Goal: Task Accomplishment & Management: Use online tool/utility

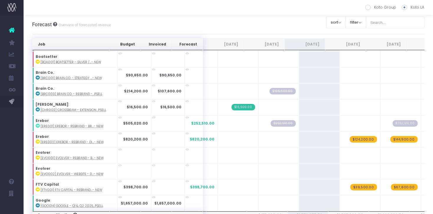
scroll to position [126, 0]
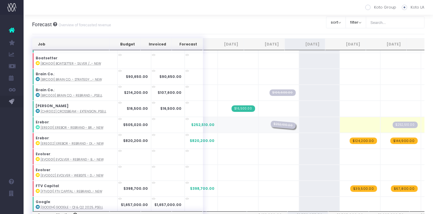
drag, startPoint x: 273, startPoint y: 124, endPoint x: 303, endPoint y: 124, distance: 30.1
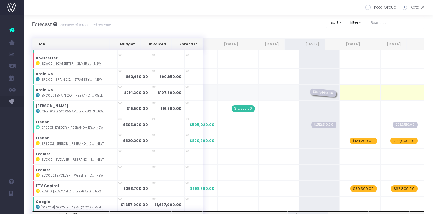
drag, startPoint x: 262, startPoint y: 90, endPoint x: 290, endPoint y: 90, distance: 28.3
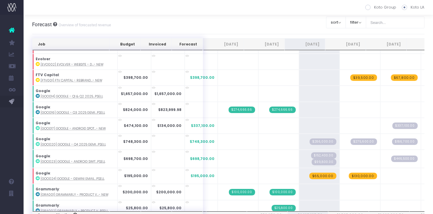
scroll to position [0, 0]
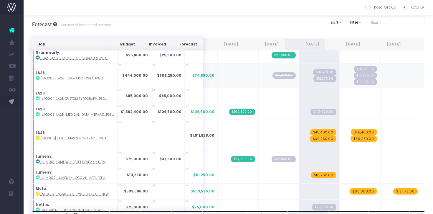
click at [273, 75] on span "$16,470.00" at bounding box center [284, 75] width 23 height 6
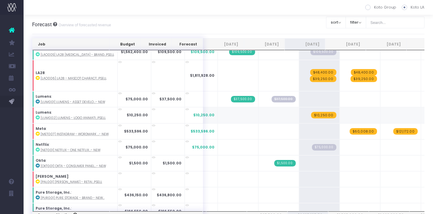
scroll to position [378, 0]
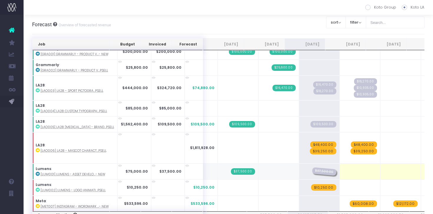
drag, startPoint x: 270, startPoint y: 171, endPoint x: 309, endPoint y: 171, distance: 38.6
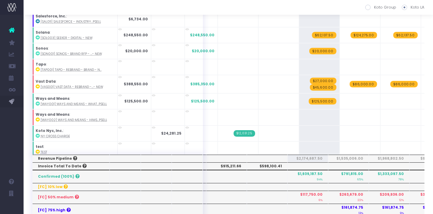
click at [270, 166] on th "$598,100.41" at bounding box center [267, 166] width 41 height 8
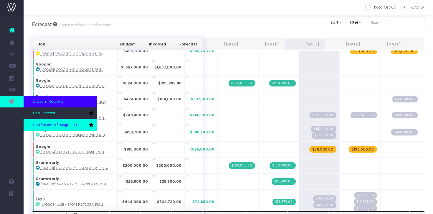
click at [46, 121] on link "Koto Revenue Recognition" at bounding box center [61, 125] width 74 height 12
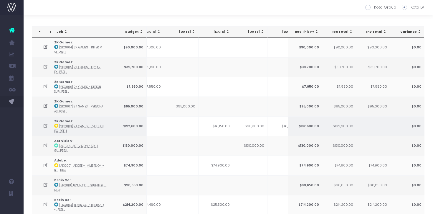
scroll to position [0, 166]
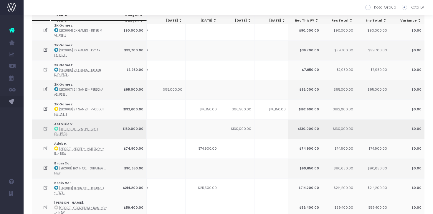
click at [238, 128] on td "$130,000.00" at bounding box center [237, 129] width 34 height 20
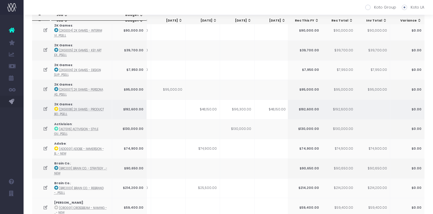
click at [46, 108] on icon at bounding box center [45, 108] width 5 height 5
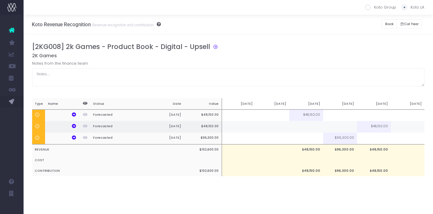
click at [333, 124] on td at bounding box center [340, 126] width 34 height 11
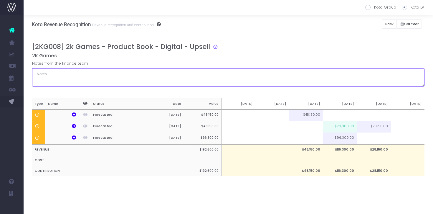
click at [339, 69] on textarea at bounding box center [228, 77] width 393 height 18
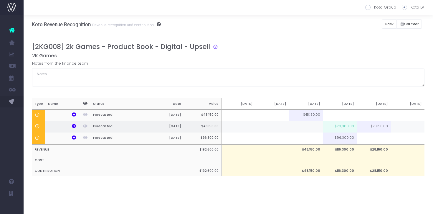
click at [344, 126] on td "$20,000.00" at bounding box center [340, 126] width 34 height 11
type input "$20,000.00"
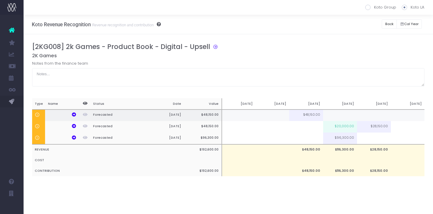
click at [279, 116] on td at bounding box center [272, 115] width 34 height 12
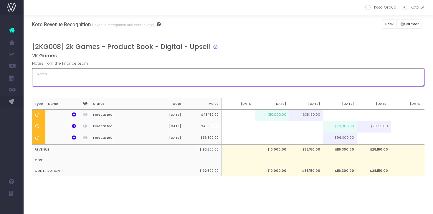
click at [316, 82] on textarea at bounding box center [228, 77] width 393 height 18
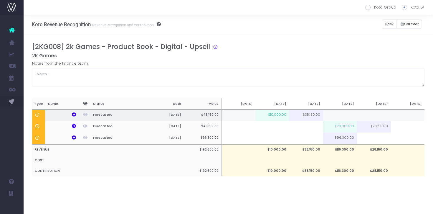
click at [281, 116] on td "$10,000.00" at bounding box center [272, 115] width 34 height 12
type input "$10,000.00"
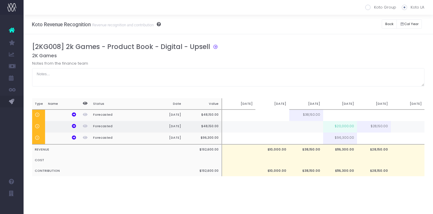
click at [337, 124] on td "$20,000.00" at bounding box center [340, 126] width 34 height 11
type input "$20,000.00"
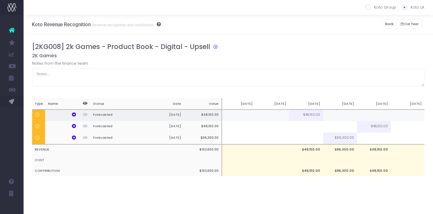
click at [332, 117] on td at bounding box center [340, 115] width 34 height 12
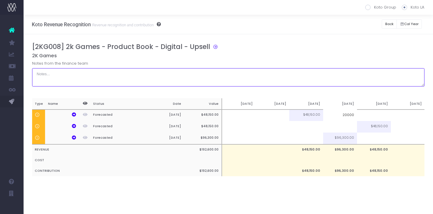
click at [336, 70] on textarea at bounding box center [228, 77] width 393 height 18
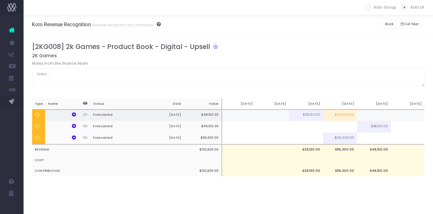
click at [350, 111] on td "$20,000.00" at bounding box center [340, 115] width 34 height 12
type input "$20,000.00"
click at [0, 0] on input "$20,000.00" at bounding box center [0, 0] width 0 height 0
click at [355, 60] on div "Notes from the finance team" at bounding box center [228, 73] width 393 height 26
click at [392, 24] on button "Back" at bounding box center [389, 23] width 15 height 9
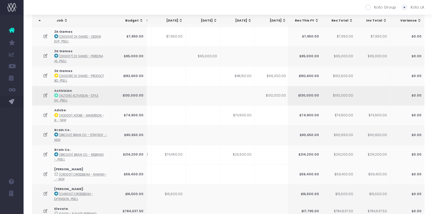
scroll to position [75, 0]
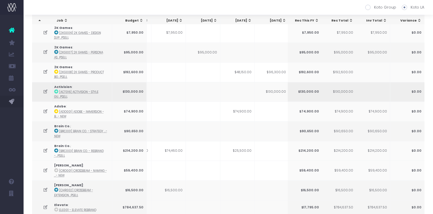
click at [272, 92] on td "$130,000.00" at bounding box center [272, 92] width 34 height 20
click at [264, 96] on td "$130,000.00" at bounding box center [272, 92] width 34 height 20
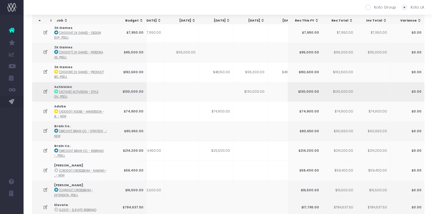
scroll to position [0, 167]
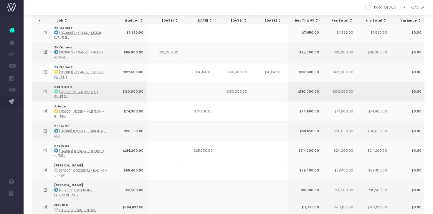
click at [46, 91] on icon at bounding box center [45, 91] width 5 height 5
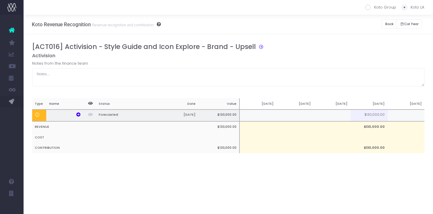
click at [396, 116] on td at bounding box center [406, 115] width 37 height 12
type input "33$"
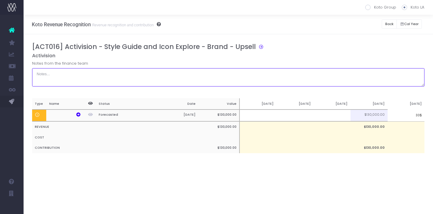
click at [378, 85] on textarea at bounding box center [228, 77] width 393 height 18
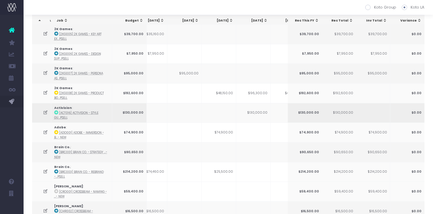
scroll to position [0, 161]
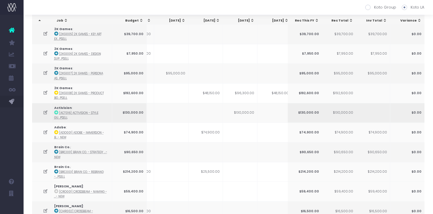
click at [46, 111] on icon at bounding box center [45, 112] width 5 height 5
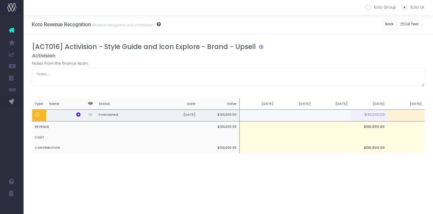
click at [411, 118] on td at bounding box center [406, 115] width 37 height 12
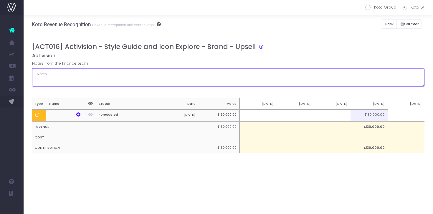
click at [382, 76] on textarea at bounding box center [228, 77] width 393 height 18
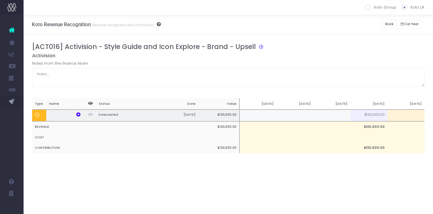
click at [406, 114] on td at bounding box center [406, 115] width 37 height 12
type input "33%"
click at [399, 60] on div "Notes from the finance team" at bounding box center [228, 73] width 393 height 26
click at [389, 22] on button "Back" at bounding box center [389, 23] width 15 height 9
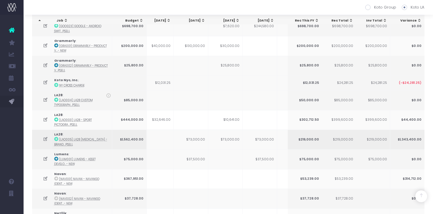
click at [268, 136] on td "$73,000.00" at bounding box center [260, 139] width 34 height 20
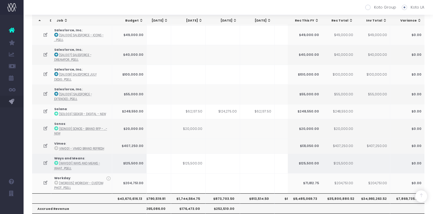
scroll to position [952, 0]
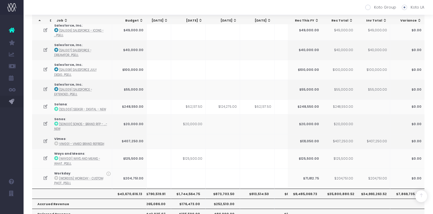
click at [188, 188] on th "$1,744,564.75" at bounding box center [188, 193] width 34 height 10
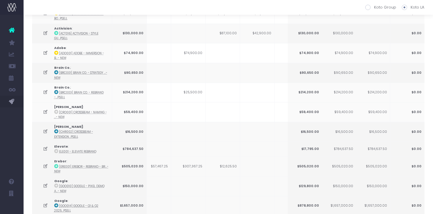
scroll to position [0, 0]
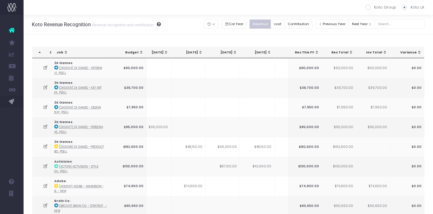
click at [279, 18] on div "Revenue cost Contribution" at bounding box center [283, 24] width 66 height 12
click at [282, 20] on button "cost" at bounding box center [278, 23] width 14 height 9
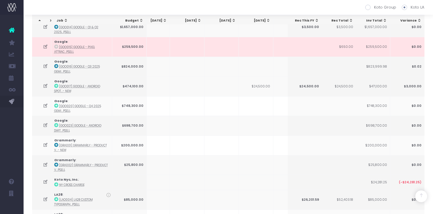
scroll to position [0, 121]
click at [239, 22] on div "[DATE]" at bounding box center [233, 20] width 26 height 5
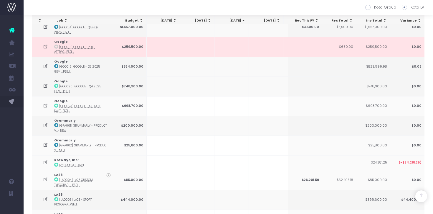
click at [239, 22] on div "[DATE]" at bounding box center [233, 20] width 26 height 5
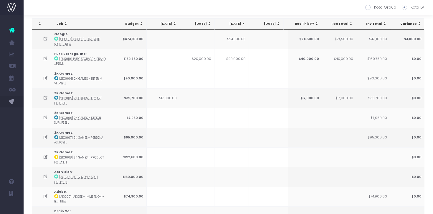
click at [273, 22] on div "[DATE]" at bounding box center [268, 24] width 26 height 5
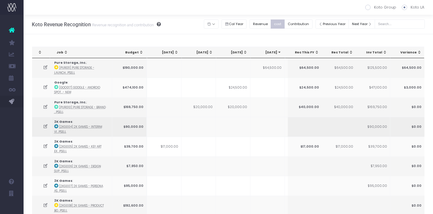
scroll to position [0, 137]
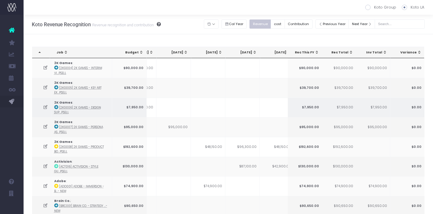
click at [184, 110] on td at bounding box center [173, 108] width 34 height 20
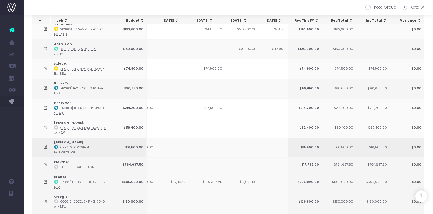
scroll to position [0, 163]
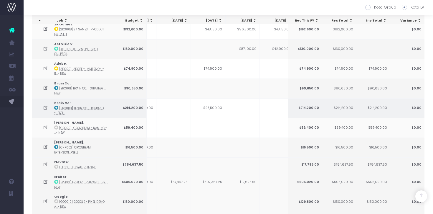
click at [47, 106] on icon at bounding box center [45, 107] width 5 height 5
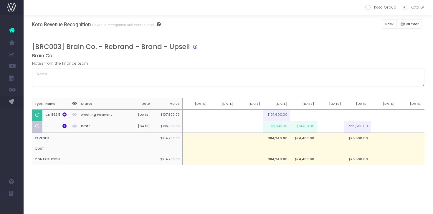
scroll to position [0, 0]
click at [323, 126] on td at bounding box center [330, 127] width 27 height 12
type input "25500"
click at [335, 55] on h5 "Brain Co." at bounding box center [228, 56] width 393 height 6
click at [392, 24] on button "Back" at bounding box center [389, 23] width 15 height 9
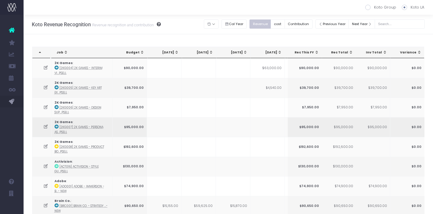
scroll to position [186, 0]
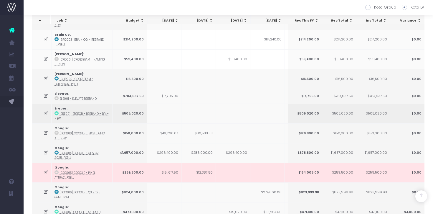
click at [44, 111] on icon at bounding box center [45, 113] width 5 height 5
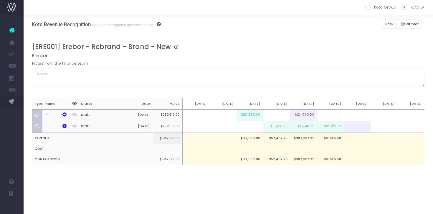
scroll to position [0, 0]
click at [279, 116] on td at bounding box center [276, 115] width 27 height 12
click at [313, 64] on div "Notes from the finance team" at bounding box center [228, 73] width 393 height 26
click at [388, 26] on button "Back" at bounding box center [389, 23] width 15 height 9
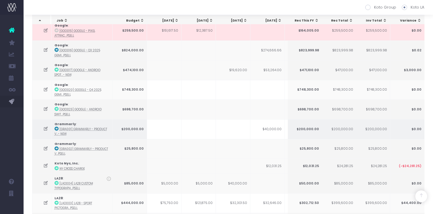
scroll to position [0, 72]
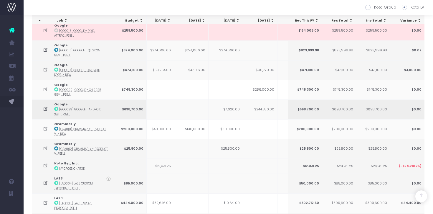
click at [45, 108] on icon at bounding box center [45, 108] width 5 height 5
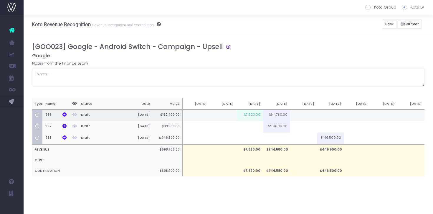
click at [251, 115] on td "$7,620.00" at bounding box center [250, 115] width 27 height 12
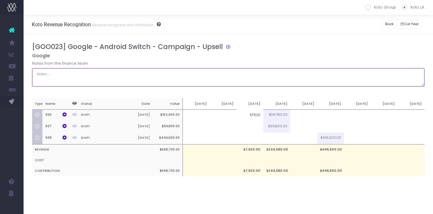
click at [265, 69] on textarea at bounding box center [228, 77] width 393 height 18
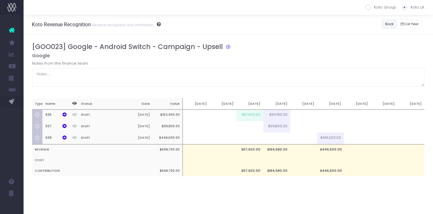
click at [390, 26] on button "Back" at bounding box center [389, 23] width 15 height 9
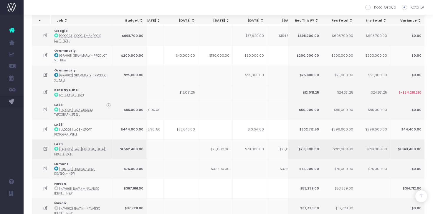
click at [45, 146] on icon at bounding box center [45, 148] width 5 height 5
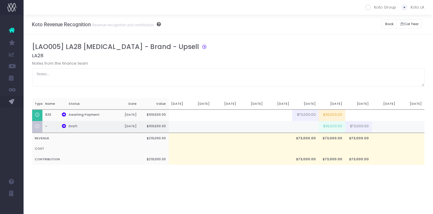
click at [336, 128] on td "$36,500.00" at bounding box center [332, 127] width 27 height 12
type input "$36,500.00"
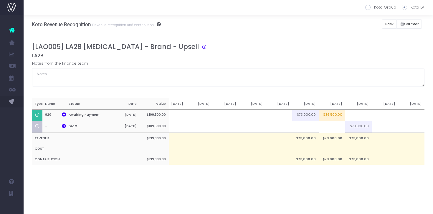
click at [337, 97] on div "[LAO005] LA28 Retainer - Brand - Upsell LA28 Notes from the finance team Type N…" at bounding box center [228, 109] width 393 height 133
click at [338, 125] on td at bounding box center [332, 127] width 27 height 12
type input "72500"
click at [364, 61] on div "Notes from the finance team" at bounding box center [228, 73] width 393 height 26
click at [389, 26] on button "Back" at bounding box center [389, 23] width 15 height 9
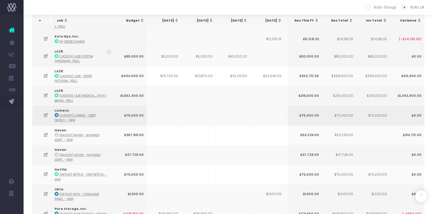
click at [45, 113] on icon at bounding box center [45, 115] width 5 height 5
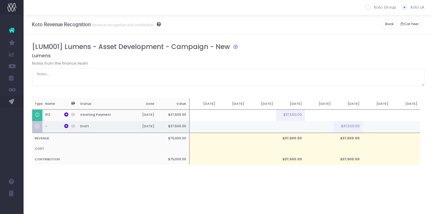
click at [323, 127] on td at bounding box center [319, 127] width 29 height 12
type input "3"
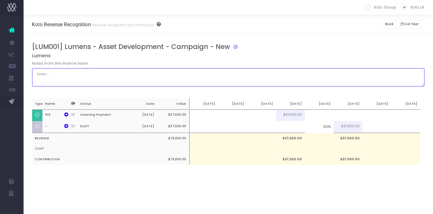
click at [344, 72] on textarea at bounding box center [228, 77] width 393 height 18
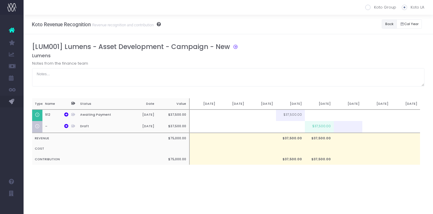
click at [390, 24] on button "Back" at bounding box center [389, 23] width 15 height 9
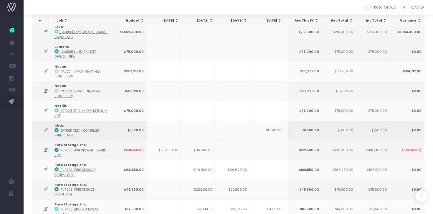
scroll to position [0, 215]
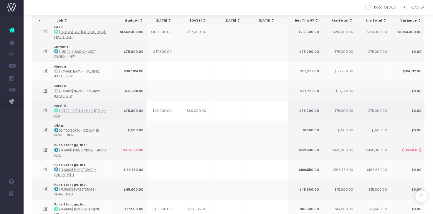
click at [46, 108] on icon at bounding box center [45, 110] width 5 height 5
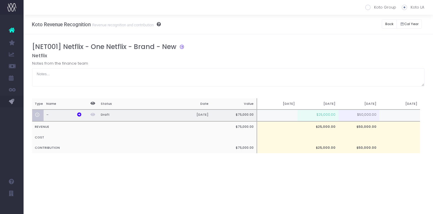
click at [331, 113] on td "$25,000.00" at bounding box center [318, 115] width 41 height 12
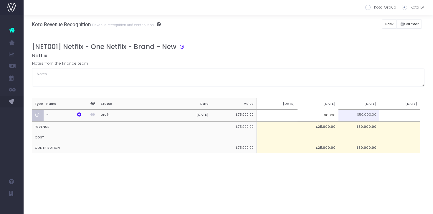
click at [353, 49] on div "[NET001] Netflix - One Netflix - Brand - New" at bounding box center [230, 48] width 397 height 10
click at [389, 27] on button "Back" at bounding box center [389, 23] width 15 height 9
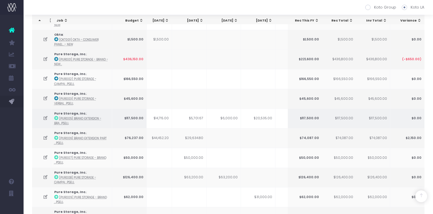
click at [44, 116] on icon at bounding box center [45, 118] width 5 height 5
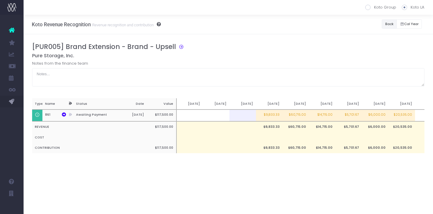
click at [391, 28] on button "Back" at bounding box center [389, 23] width 15 height 9
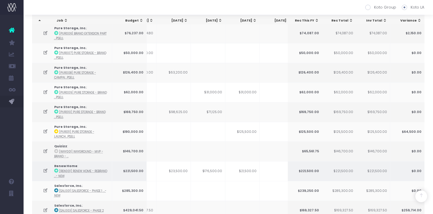
click at [45, 168] on icon at bounding box center [45, 170] width 5 height 5
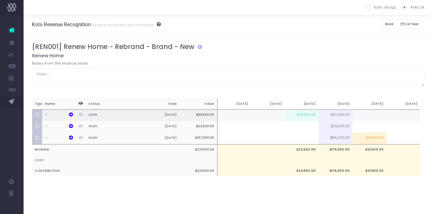
click at [305, 116] on td "$23,500.00" at bounding box center [302, 115] width 34 height 12
type input "$23,500.00"
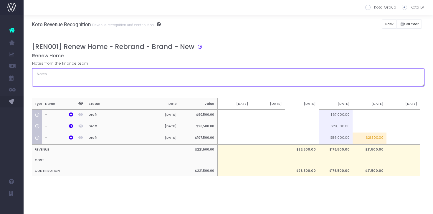
click at [296, 70] on textarea at bounding box center [228, 77] width 393 height 18
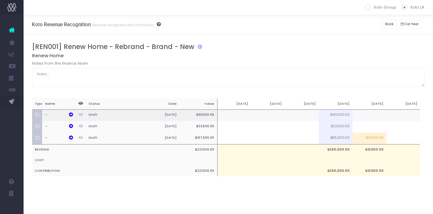
click at [306, 118] on td at bounding box center [302, 115] width 34 height 12
type input "63500"
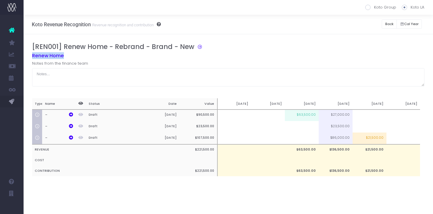
click at [327, 53] on h5 "Renew Home" at bounding box center [228, 56] width 393 height 6
click at [388, 24] on button "Back" at bounding box center [389, 23] width 15 height 9
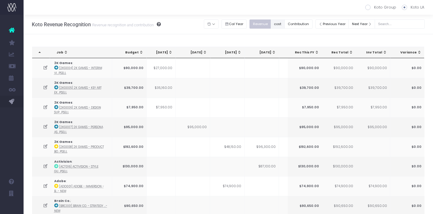
click at [285, 24] on button "cost" at bounding box center [278, 23] width 14 height 9
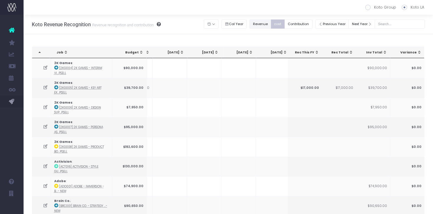
click at [267, 24] on button "Revenue" at bounding box center [261, 23] width 22 height 9
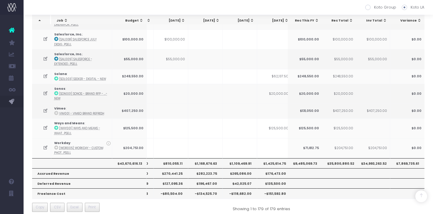
click at [238, 158] on th "$1,109,469.91" at bounding box center [240, 163] width 34 height 10
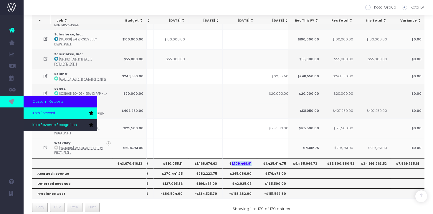
click at [47, 111] on span "Koto Forecast" at bounding box center [43, 112] width 23 height 5
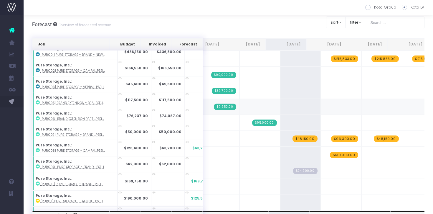
scroll to position [539, 0]
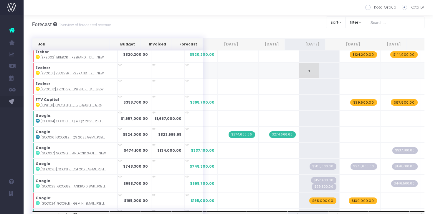
scroll to position [240, 0]
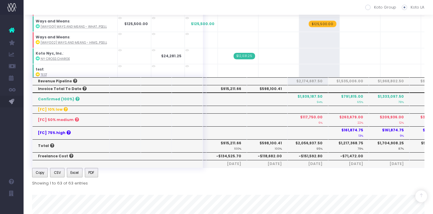
scroll to position [151, 0]
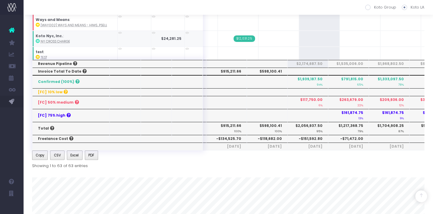
click at [37, 39] on icon at bounding box center [38, 41] width 4 height 4
click at [0, 0] on div "Account Warning You are on a paid plan. My Favourites You have no favourites Jo…" at bounding box center [216, 66] width 433 height 435
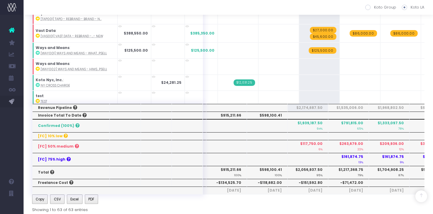
scroll to position [871, 0]
